Goal: Navigation & Orientation: Find specific page/section

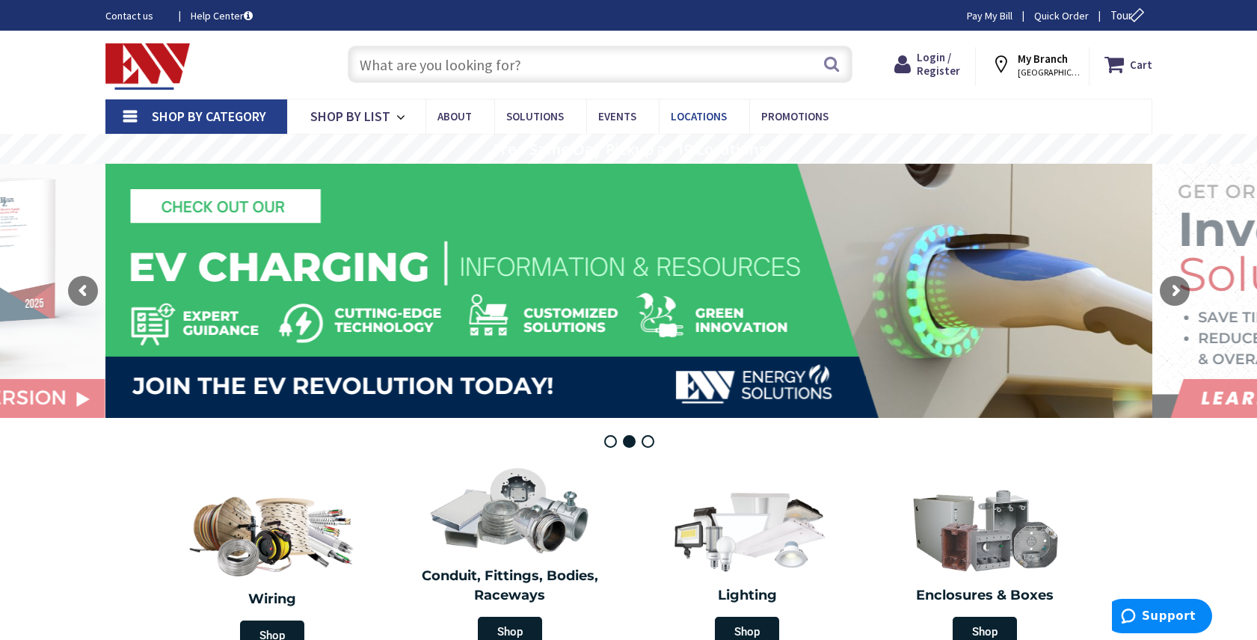
click at [691, 116] on span "Locations" at bounding box center [699, 116] width 56 height 14
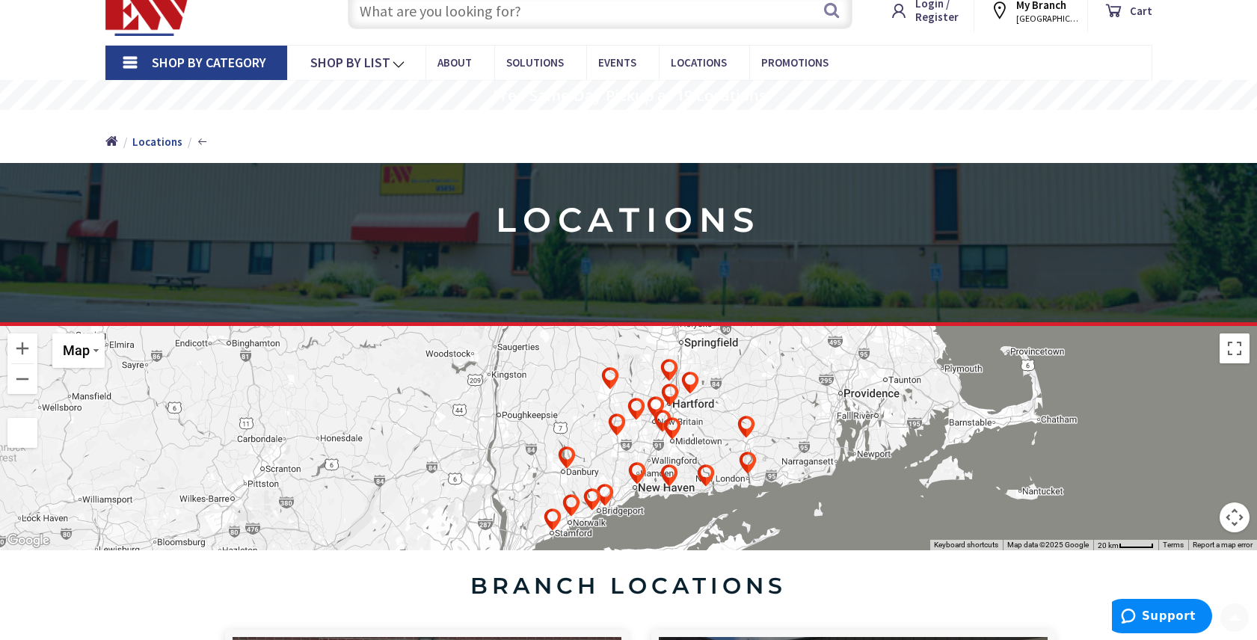
scroll to position [150, 0]
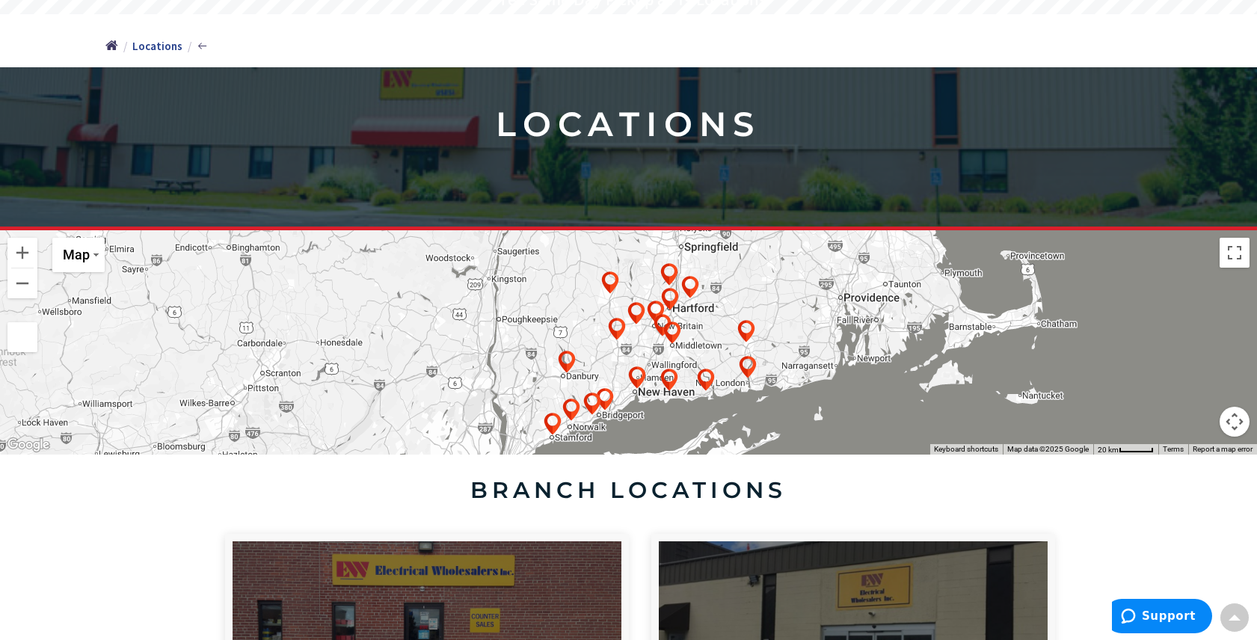
click at [547, 369] on div at bounding box center [628, 342] width 1257 height 224
click at [546, 371] on div at bounding box center [628, 342] width 1257 height 224
click at [1226, 257] on button "Toggle fullscreen view" at bounding box center [1235, 253] width 30 height 30
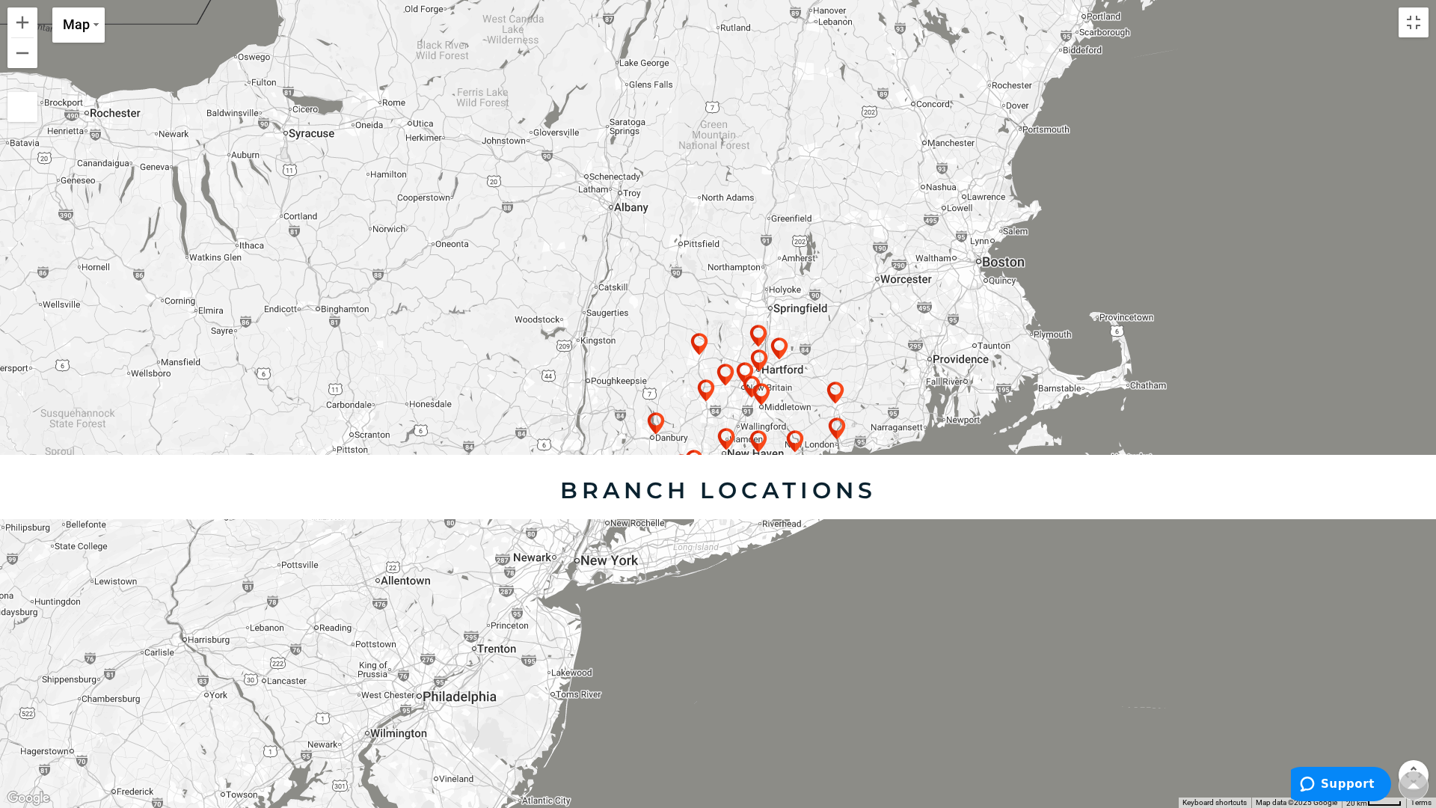
click at [1256, 639] on button "Map camera controls" at bounding box center [1413, 775] width 30 height 30
click at [1256, 639] on button "Zoom in" at bounding box center [1376, 700] width 30 height 30
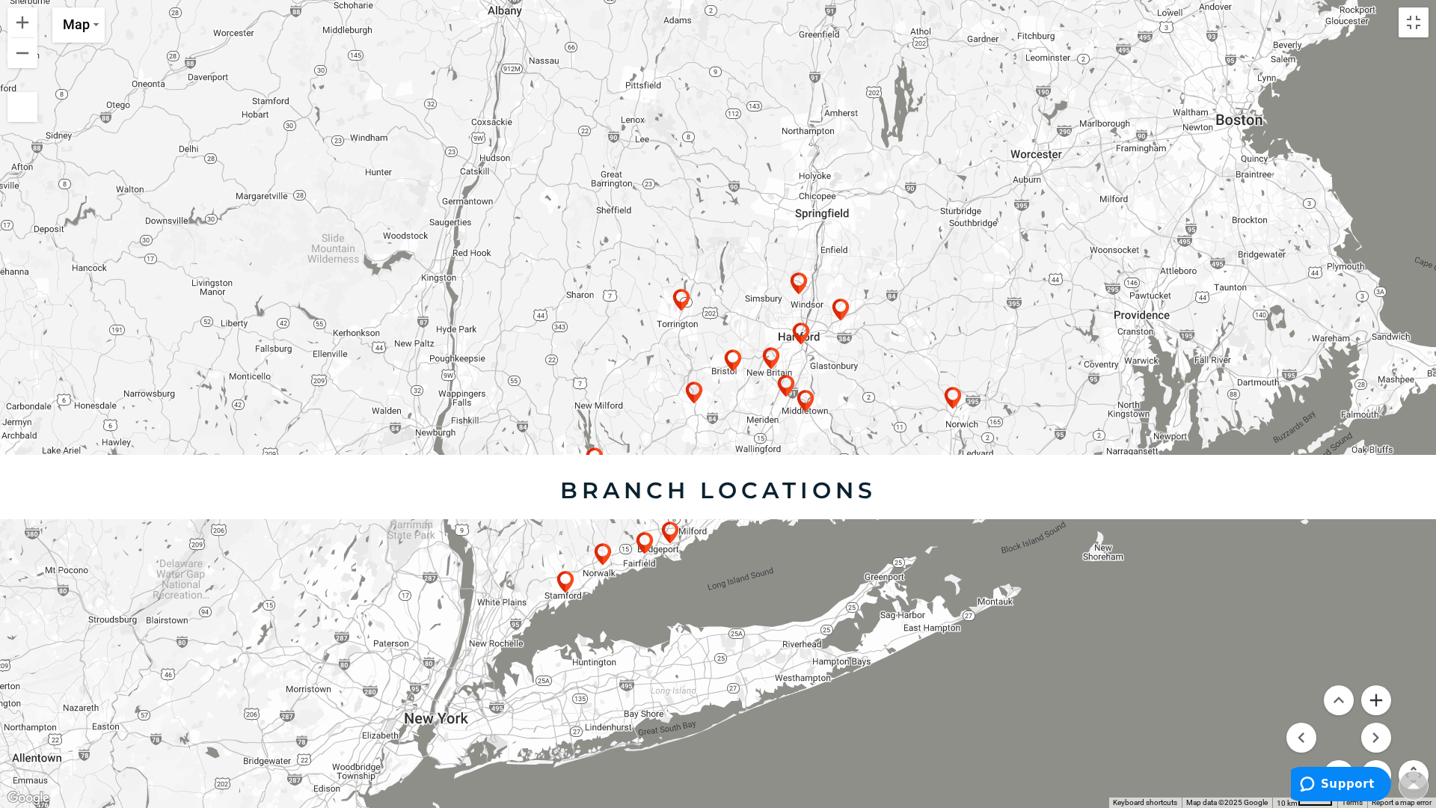
click at [1256, 639] on button "Zoom in" at bounding box center [1376, 700] width 30 height 30
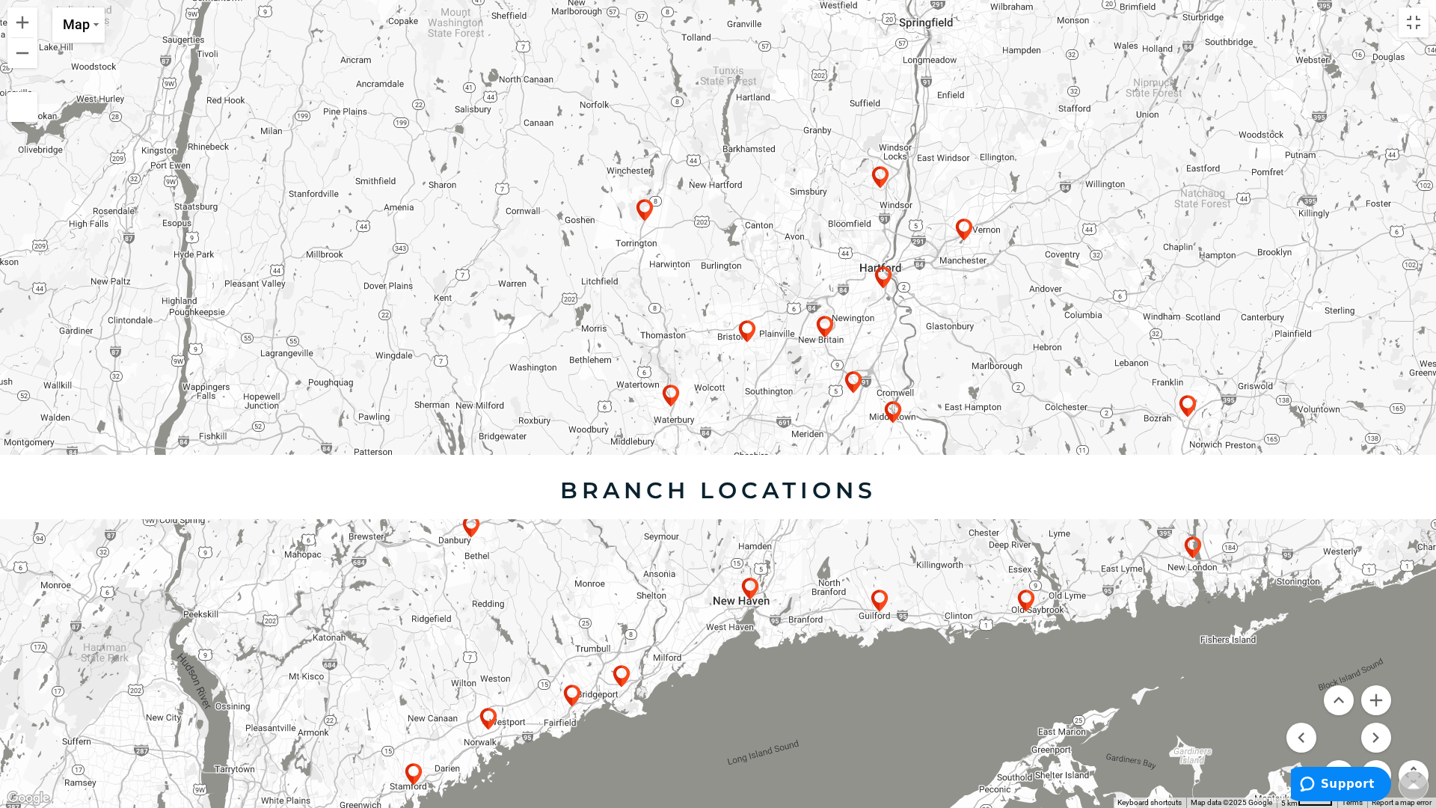
click at [538, 586] on div at bounding box center [718, 404] width 1436 height 808
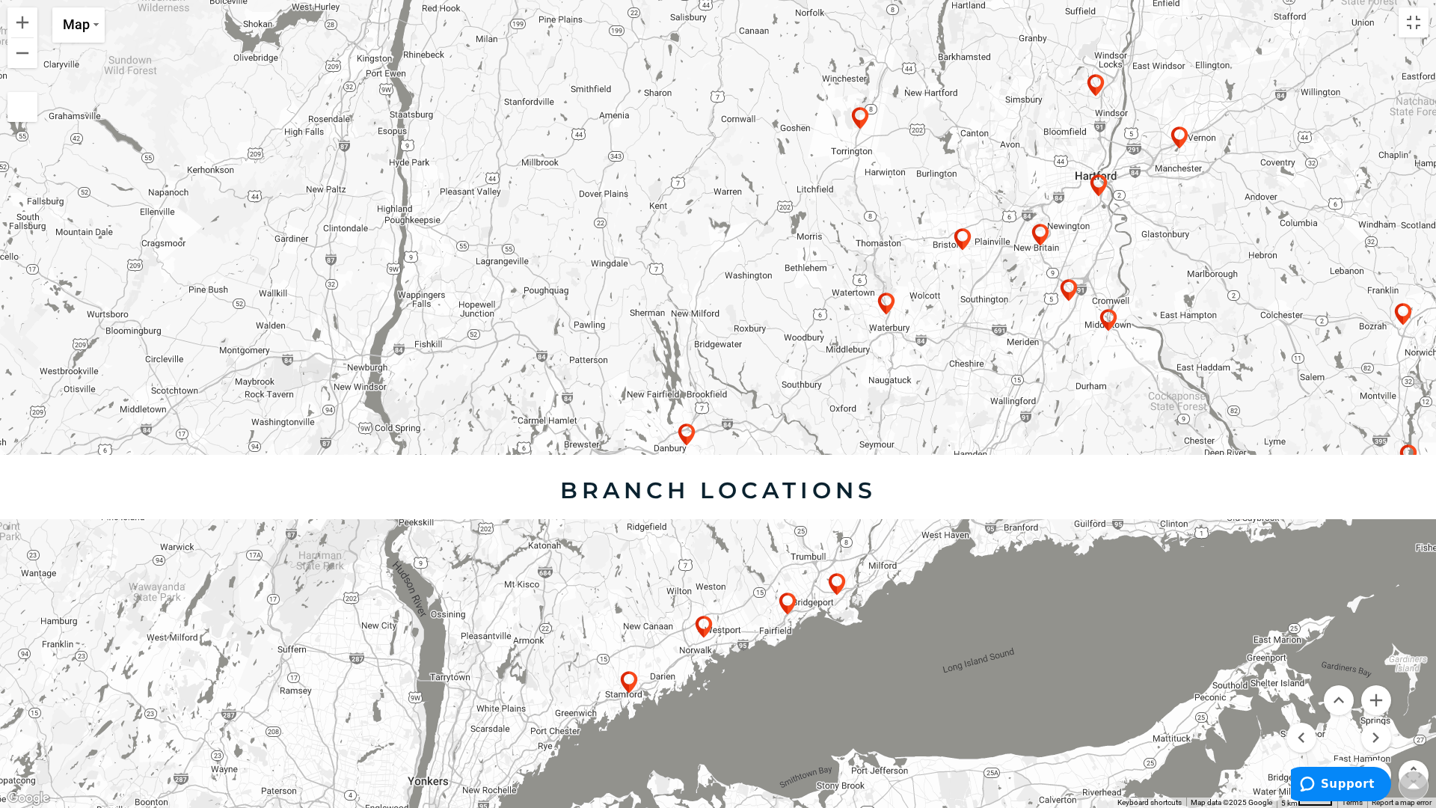
drag, startPoint x: 538, startPoint y: 586, endPoint x: 747, endPoint y: 493, distance: 229.3
click at [751, 493] on div at bounding box center [718, 404] width 1436 height 808
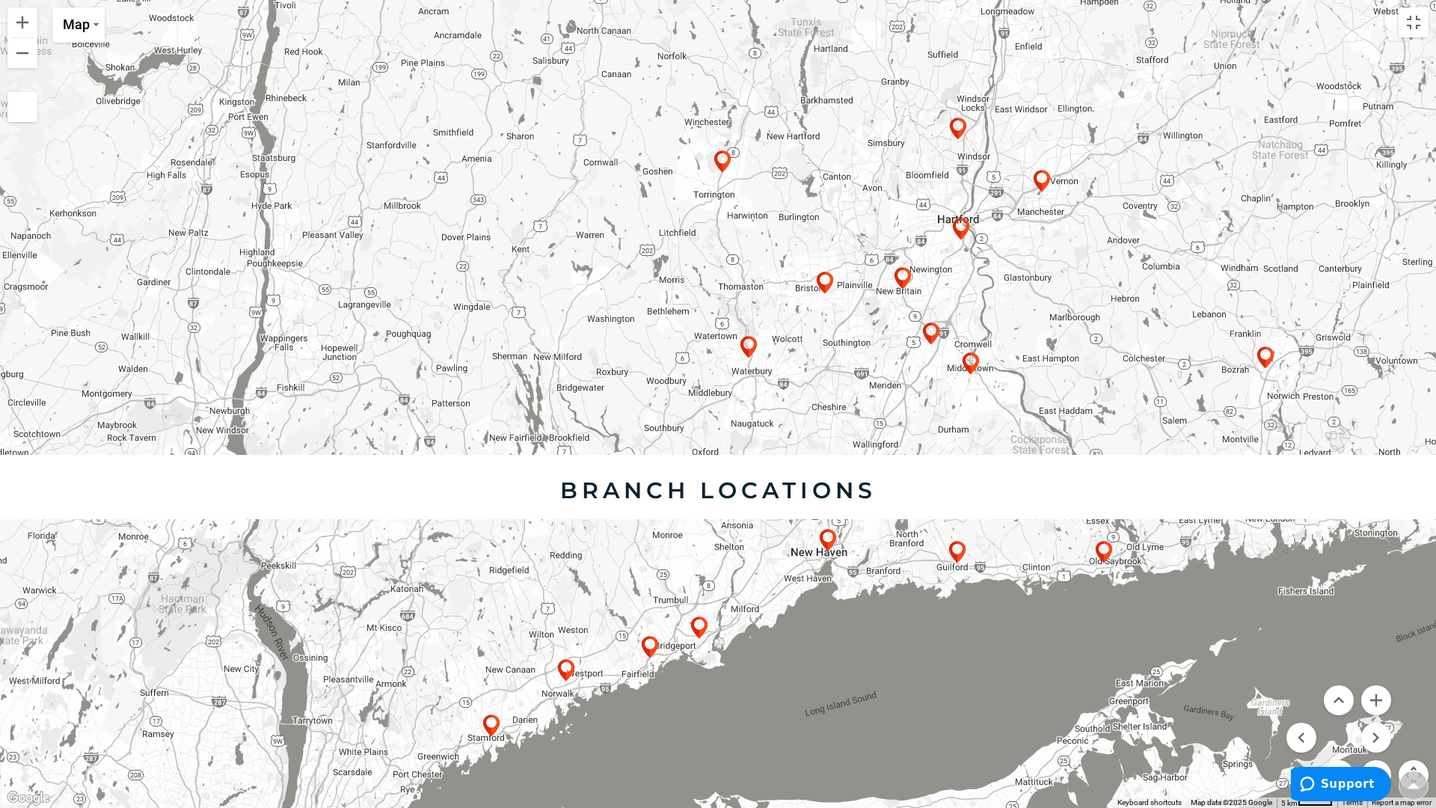
drag, startPoint x: 742, startPoint y: 492, endPoint x: 632, endPoint y: 535, distance: 118.9
click at [632, 535] on div at bounding box center [718, 404] width 1436 height 808
click at [1256, 639] on button "Zoom in" at bounding box center [1376, 700] width 30 height 30
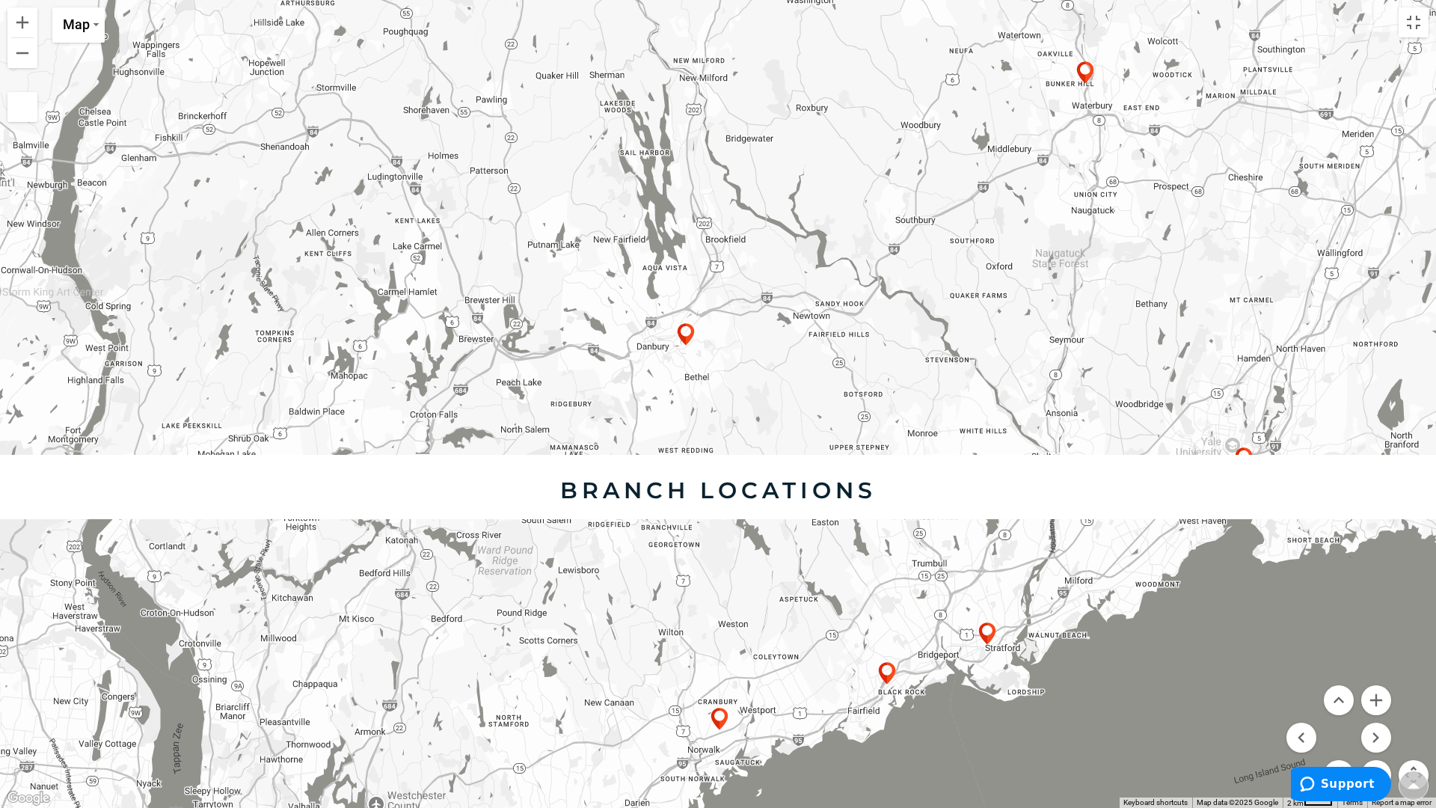
drag, startPoint x: 428, startPoint y: 556, endPoint x: 737, endPoint y: 319, distance: 389.7
click at [737, 319] on div at bounding box center [718, 404] width 1436 height 808
click at [1256, 22] on button "Toggle fullscreen view" at bounding box center [1413, 22] width 30 height 30
